Goal: Task Accomplishment & Management: Complete application form

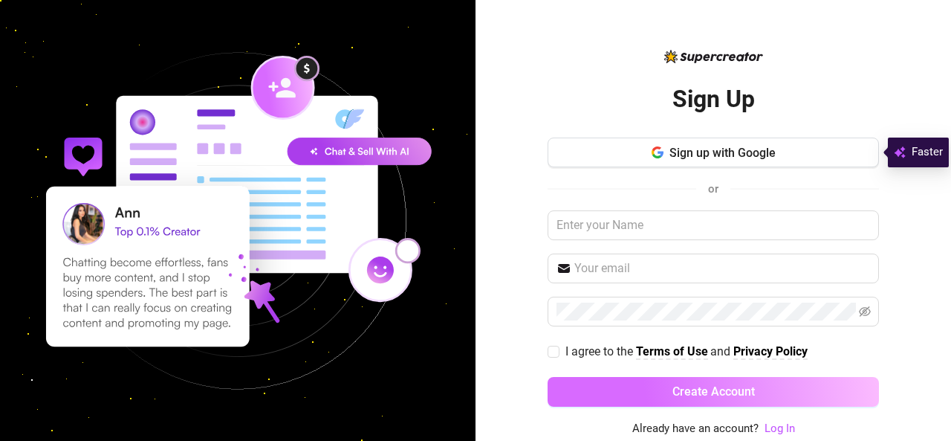
click at [651, 389] on button "Create Account" at bounding box center [713, 392] width 331 height 30
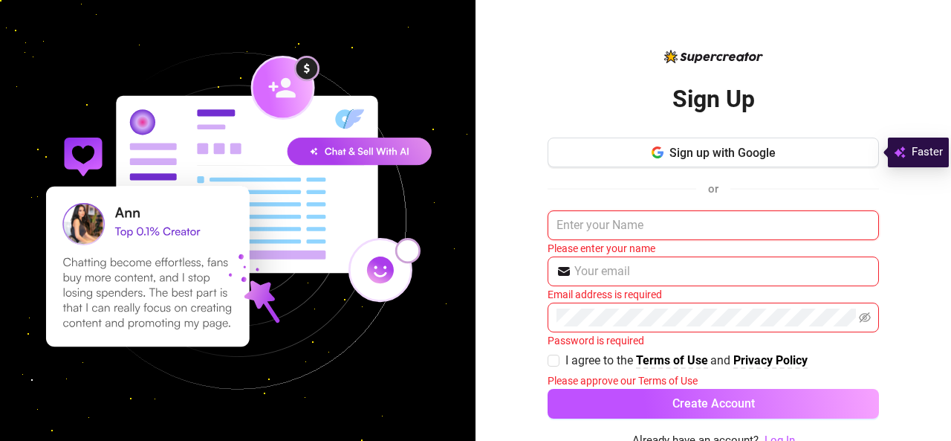
click at [596, 234] on input "text" at bounding box center [713, 225] width 331 height 30
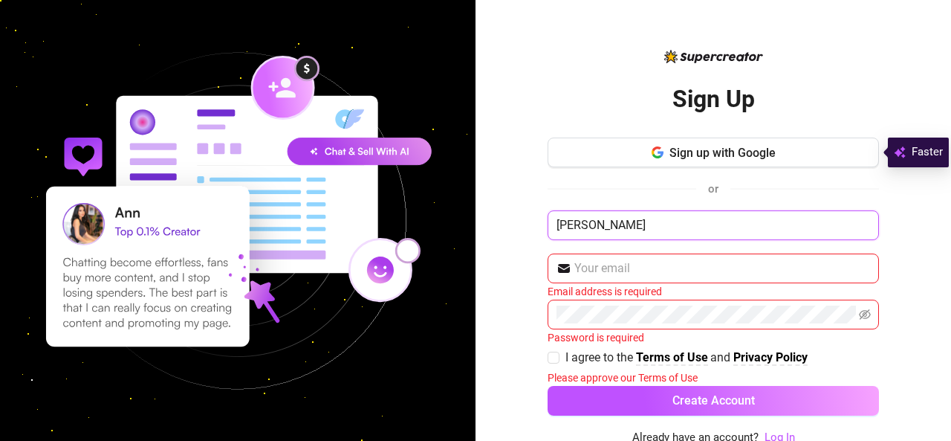
type input "[PERSON_NAME]"
type input "l"
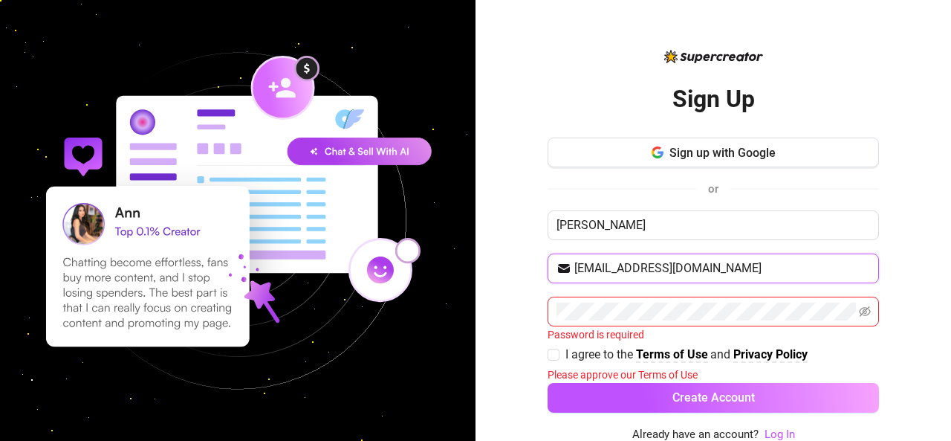
type input "[EMAIL_ADDRESS][DOMAIN_NAME]"
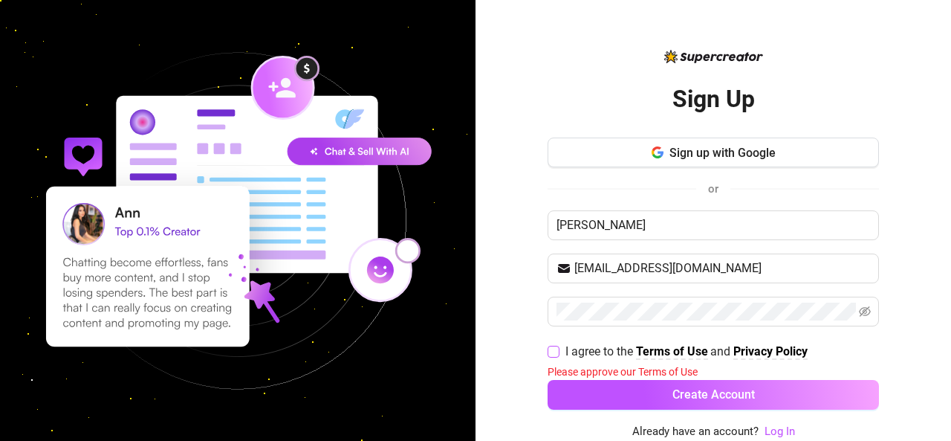
click at [560, 348] on span "I agree to the Terms of Use and Privacy Policy" at bounding box center [686, 351] width 254 height 19
click at [558, 348] on input "I agree to the Terms of Use and Privacy Policy" at bounding box center [553, 350] width 10 height 10
checkbox input "true"
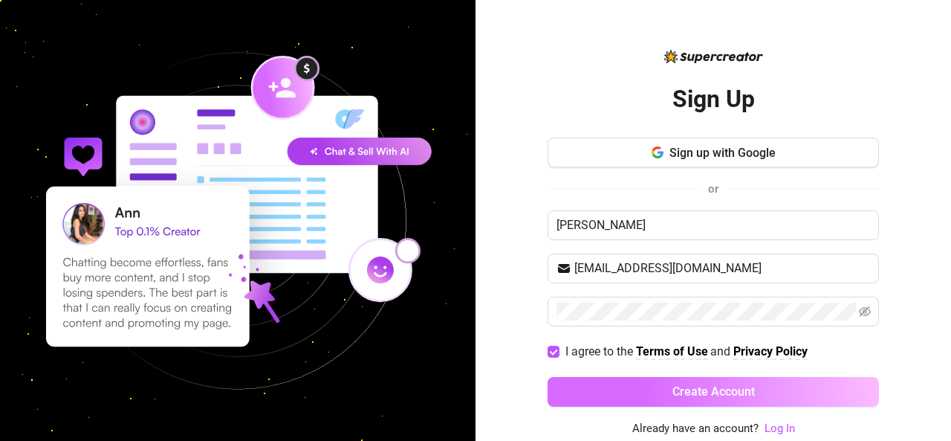
click at [627, 377] on button "Create Account" at bounding box center [713, 392] width 331 height 30
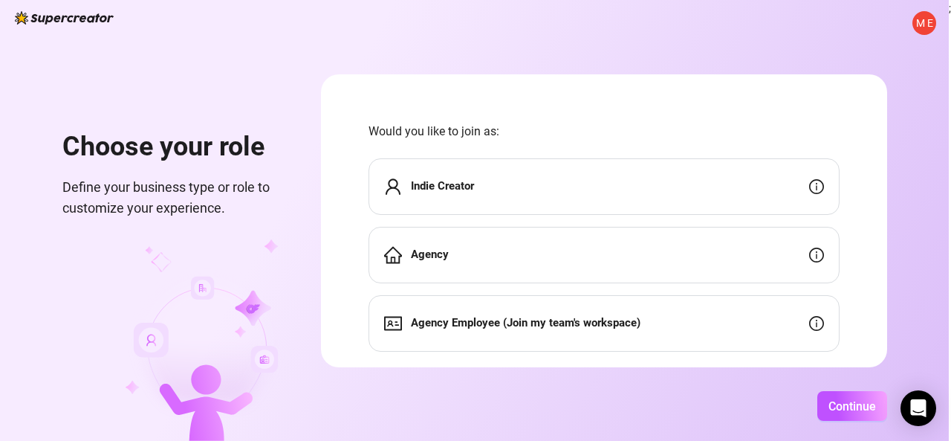
click at [487, 179] on div "Indie Creator" at bounding box center [603, 186] width 471 height 56
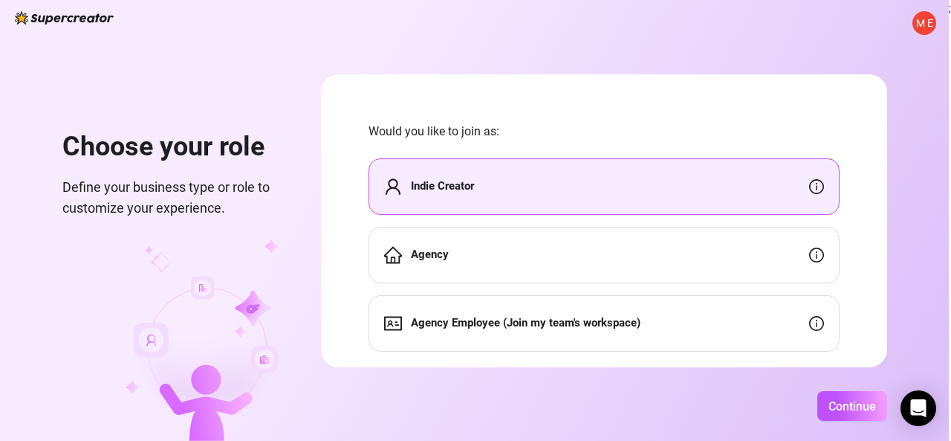
click at [581, 244] on div "Agency" at bounding box center [603, 255] width 471 height 56
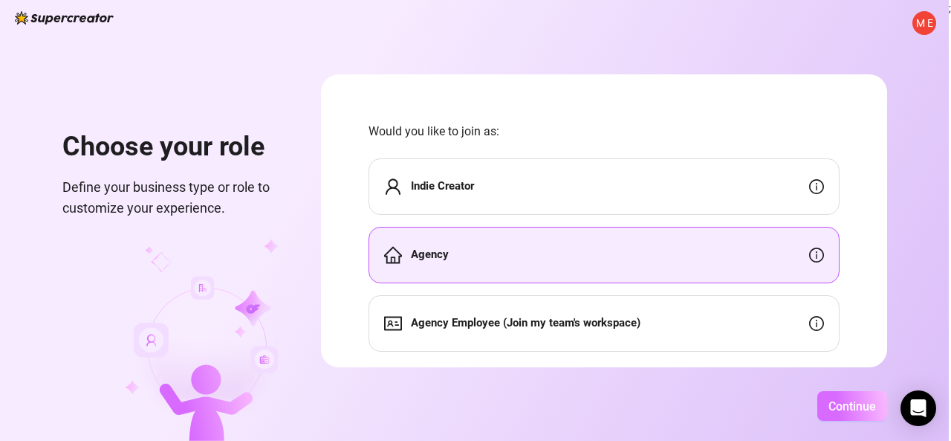
click at [820, 402] on button "Continue" at bounding box center [852, 406] width 70 height 30
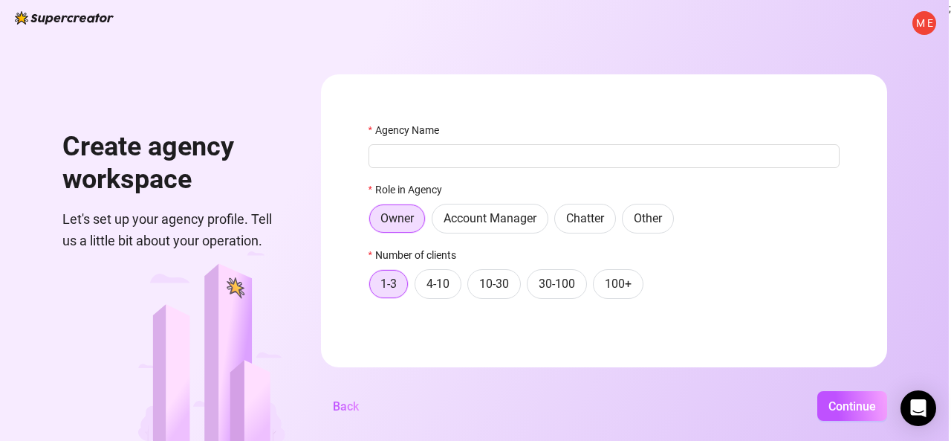
click at [715, 202] on div "Role in Agency" at bounding box center [603, 192] width 471 height 22
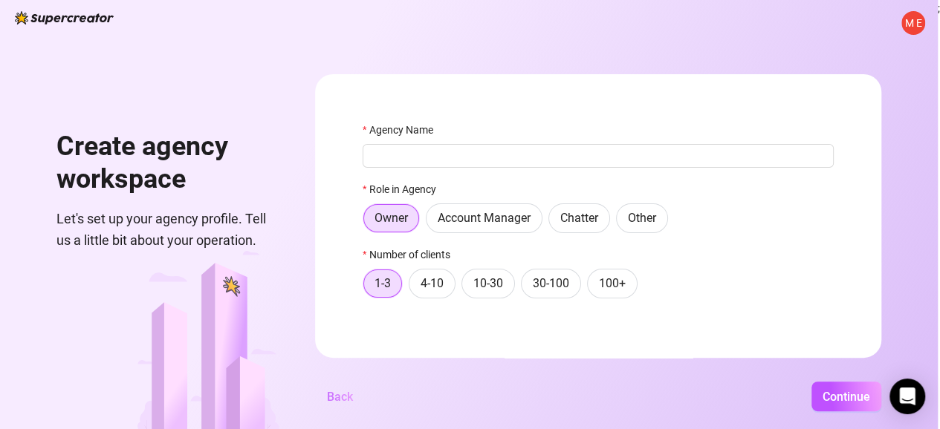
click at [346, 404] on span "Back" at bounding box center [340, 397] width 26 height 14
